Goal: Information Seeking & Learning: Learn about a topic

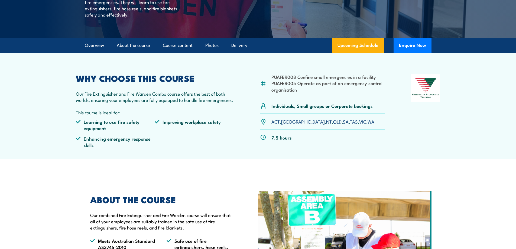
scroll to position [135, 0]
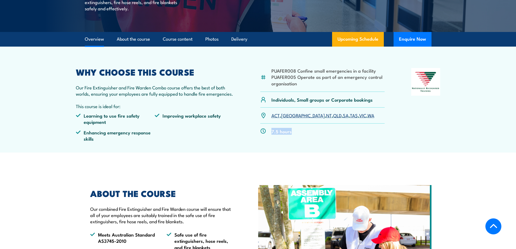
drag, startPoint x: 298, startPoint y: 134, endPoint x: 254, endPoint y: 135, distance: 43.3
click at [254, 135] on div "PUAFER008 Confine small emergencies in a facility PUAFER005 Operate as part of …" at bounding box center [258, 107] width 364 height 78
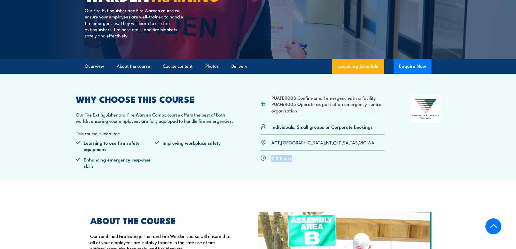
scroll to position [217, 0]
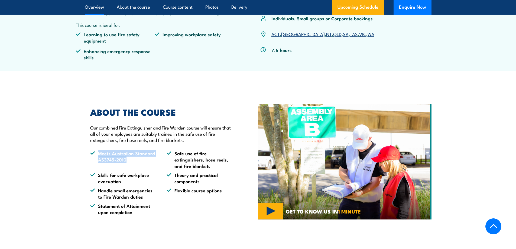
drag, startPoint x: 125, startPoint y: 165, endPoint x: 80, endPoint y: 149, distance: 47.7
click at [80, 149] on section "ABOUT THE COURSE Our combined Fire Extinguisher and Fire Warden course will ens…" at bounding box center [258, 161] width 516 height 134
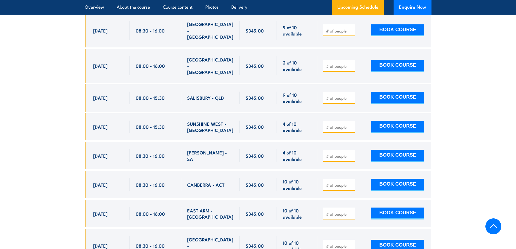
scroll to position [1327, 0]
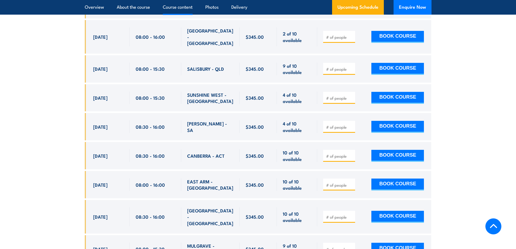
click at [176, 10] on link "Course content" at bounding box center [178, 7] width 30 height 14
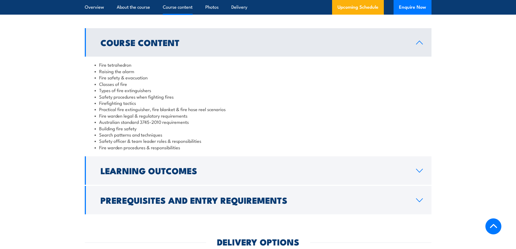
scroll to position [437, 0]
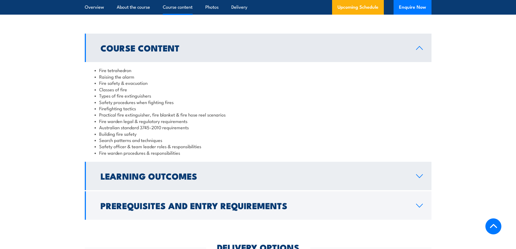
click at [146, 179] on h2 "Learning Outcomes" at bounding box center [253, 176] width 307 height 8
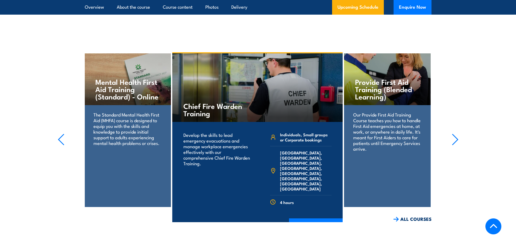
scroll to position [2167, 0]
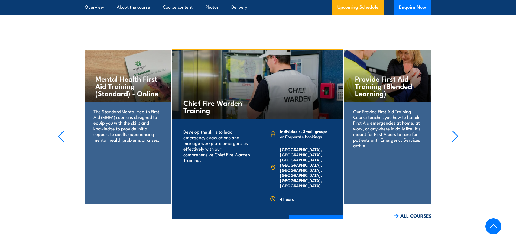
click at [424, 213] on link "ALL COURSES" at bounding box center [412, 216] width 38 height 6
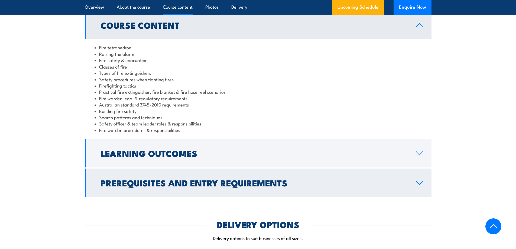
scroll to position [460, 0]
click at [156, 184] on h2 "Prerequisites and Entry Requirements" at bounding box center [253, 182] width 307 height 8
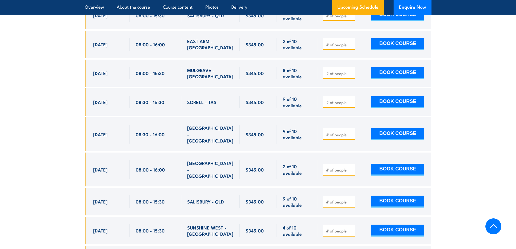
scroll to position [1164, 0]
